Goal: Find specific page/section: Find specific page/section

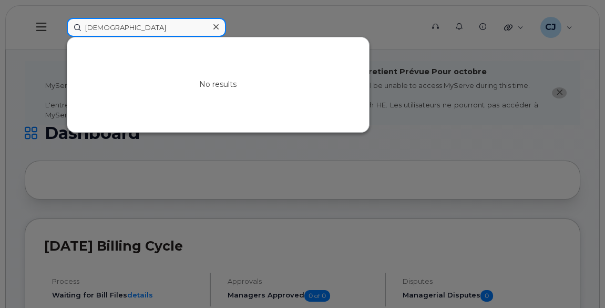
paste input "[PERSON_NAME]"
drag, startPoint x: 107, startPoint y: 26, endPoint x: 85, endPoint y: 14, distance: 25.9
click at [85, 18] on div "[PERSON_NAME] No results" at bounding box center [241, 27] width 366 height 19
paste input "[PERSON_NAME]"
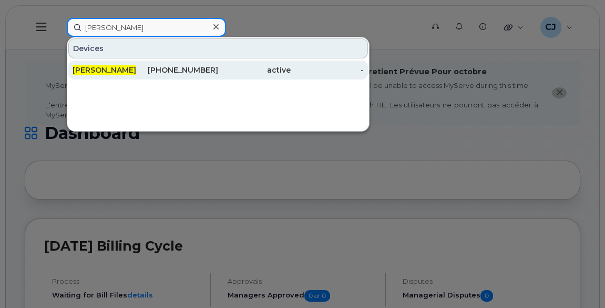
type input "[PERSON_NAME]"
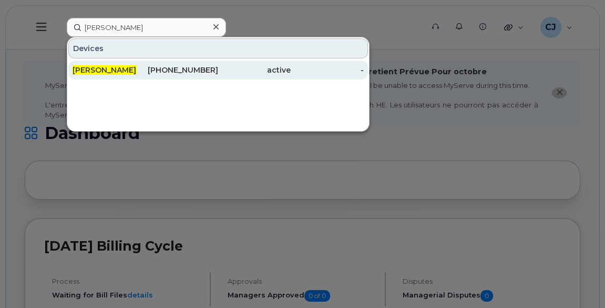
click at [123, 68] on span "[PERSON_NAME]" at bounding box center [105, 69] width 64 height 9
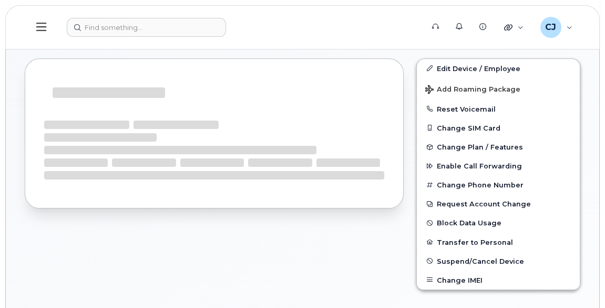
scroll to position [287, 0]
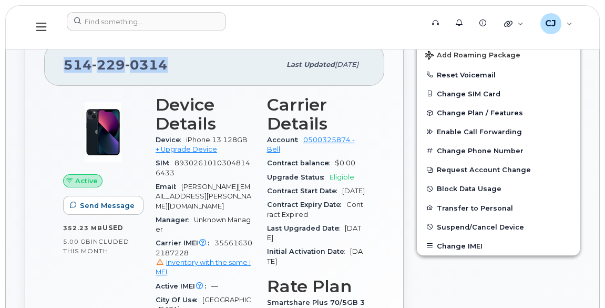
drag, startPoint x: 178, startPoint y: 63, endPoint x: 64, endPoint y: 67, distance: 114.2
click at [64, 67] on div "514 229 0314" at bounding box center [172, 65] width 217 height 22
copy span "514 229 0314"
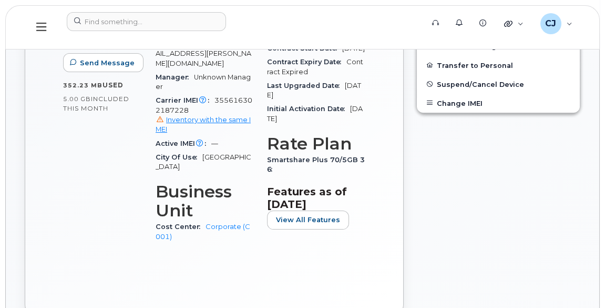
scroll to position [430, 0]
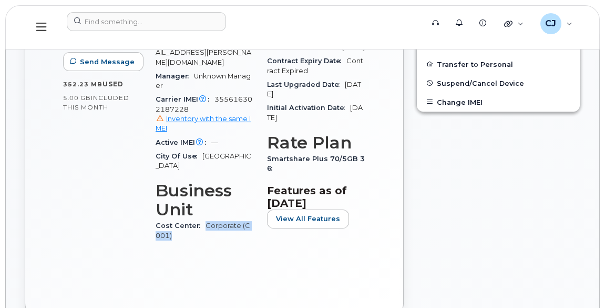
drag, startPoint x: 176, startPoint y: 217, endPoint x: 204, endPoint y: 207, distance: 30.1
click at [204, 219] on div "Cost Center Corporate (C001)" at bounding box center [205, 231] width 99 height 24
copy link "Corporate (C001)"
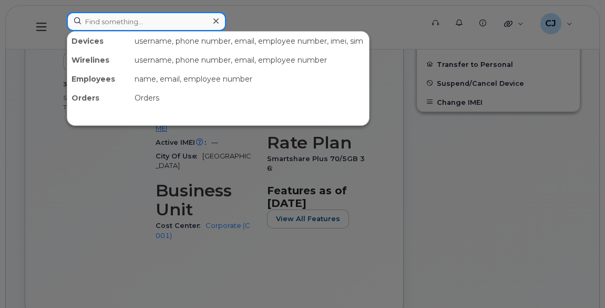
click at [205, 22] on input at bounding box center [146, 21] width 159 height 19
paste input "[PERSON_NAME]"
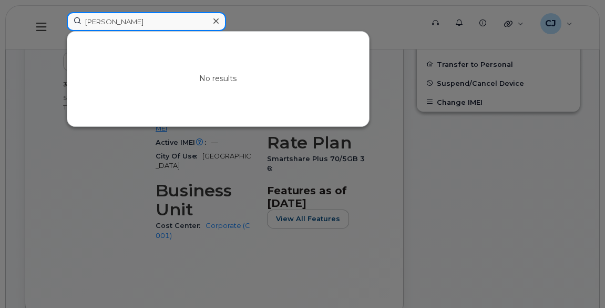
paste input "Plante"
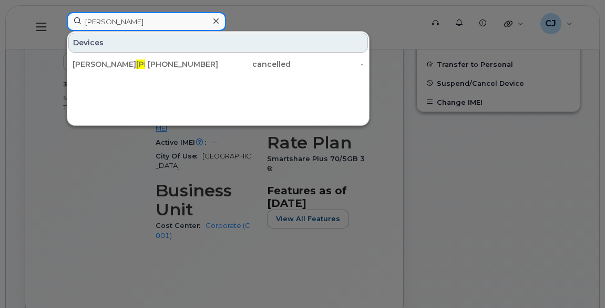
paste input "Issam"
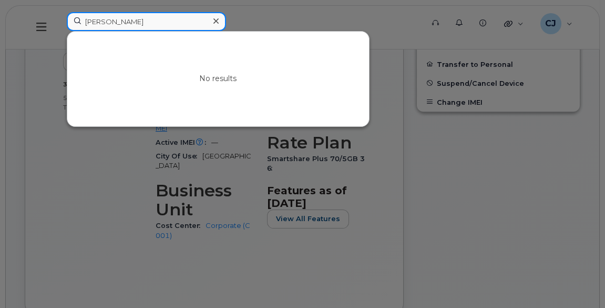
type input "Issam"
